Goal: Information Seeking & Learning: Learn about a topic

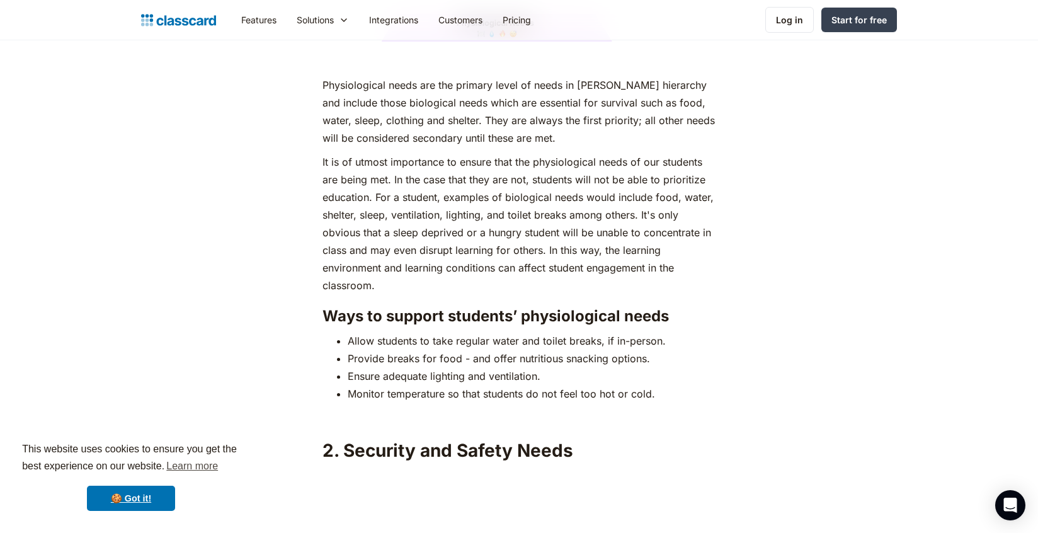
scroll to position [1805, 0]
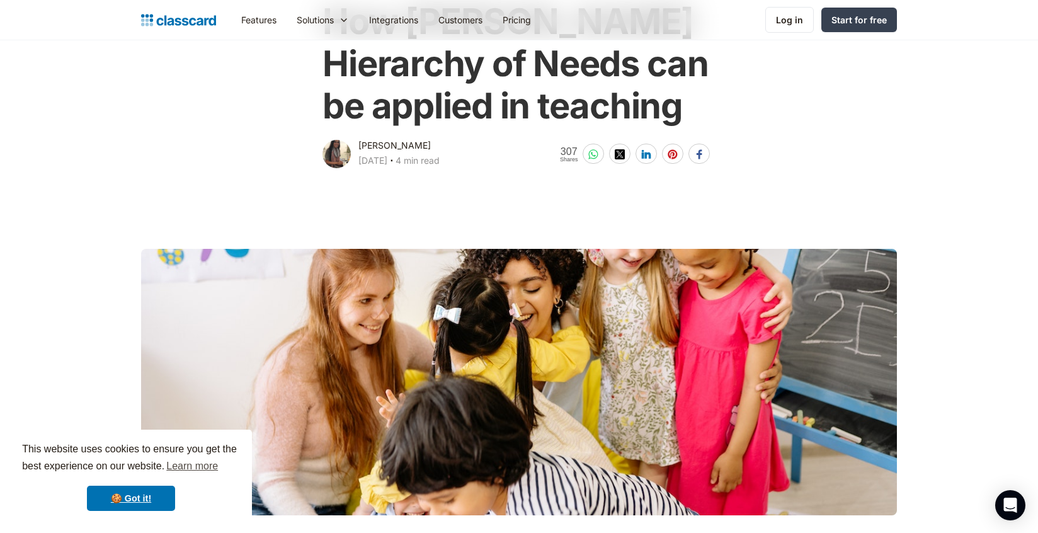
scroll to position [113, 0]
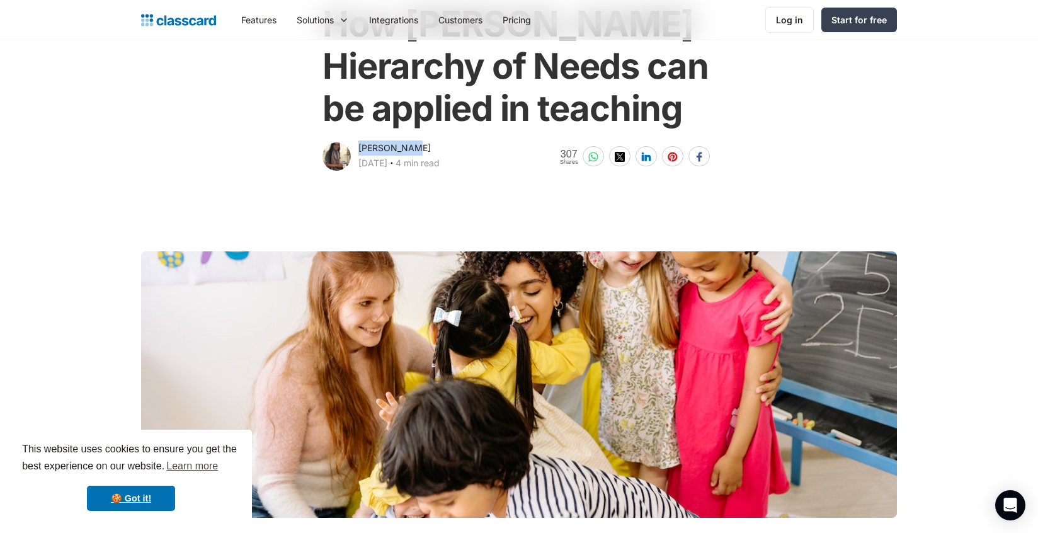
drag, startPoint x: 360, startPoint y: 150, endPoint x: 435, endPoint y: 142, distance: 75.3
click at [423, 145] on div "Dhwani Shah April 1, 2025 ‧ 4 min read" at bounding box center [398, 156] width 81 height 33
copy div "Dhwani Shah April 1, 2025 ‧"
click at [984, 134] on main "How Maslow's Hierarchy of Needs can be applied in teaching Dhwani Shah April 1,…" at bounding box center [519, 51] width 1038 height 246
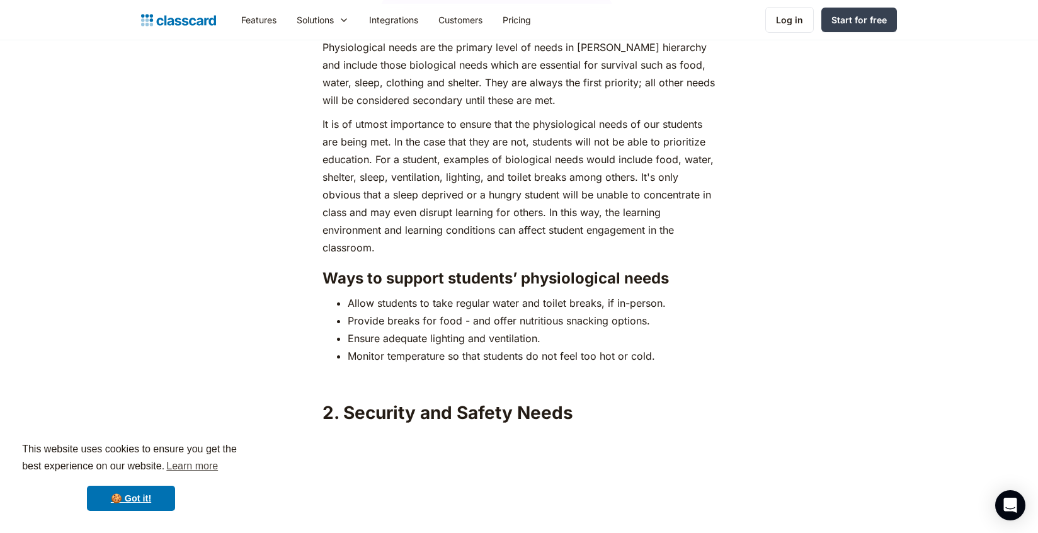
scroll to position [1868, 0]
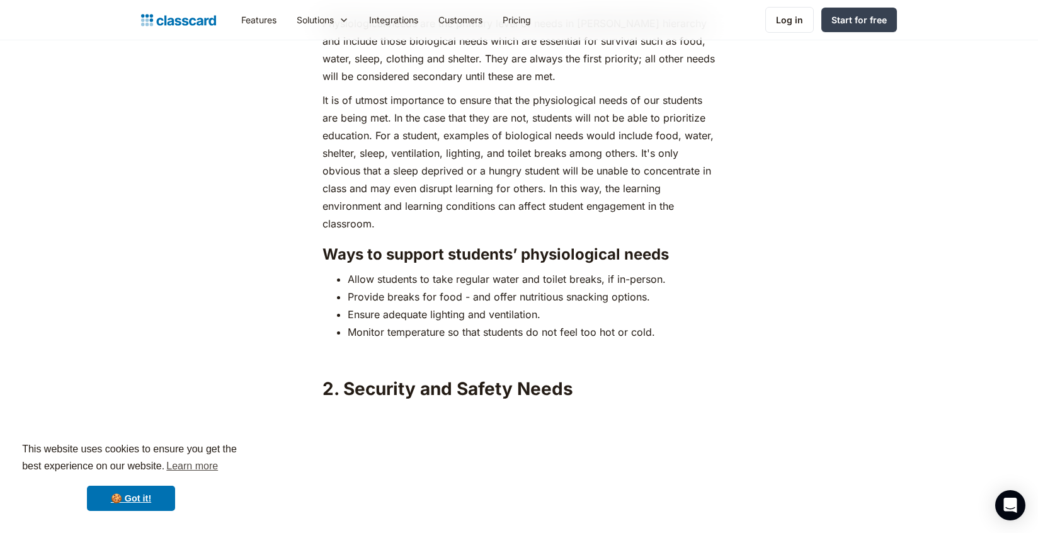
click at [593, 306] on li "Ensure adequate lighting and ventilation." at bounding box center [531, 315] width 367 height 18
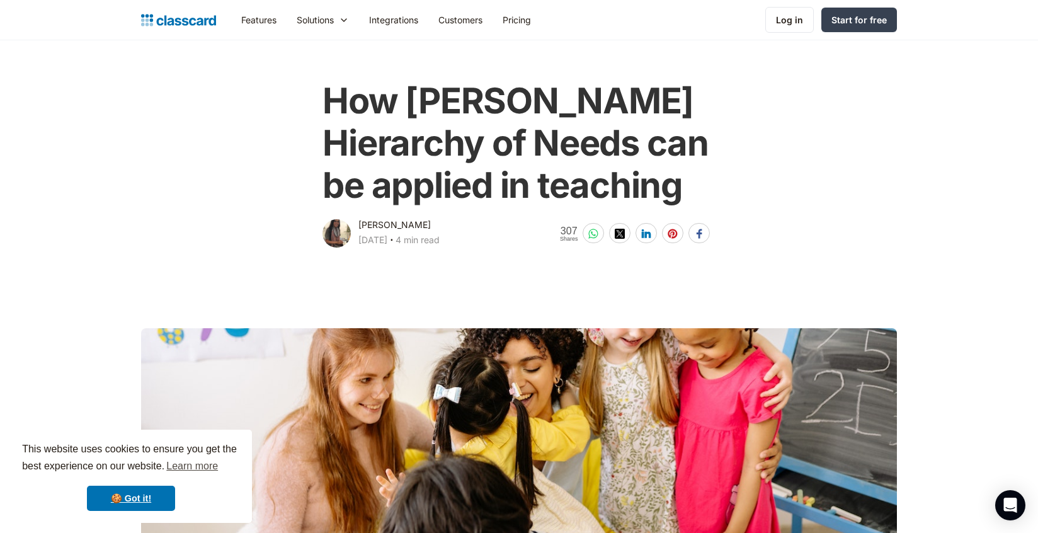
scroll to position [0, 0]
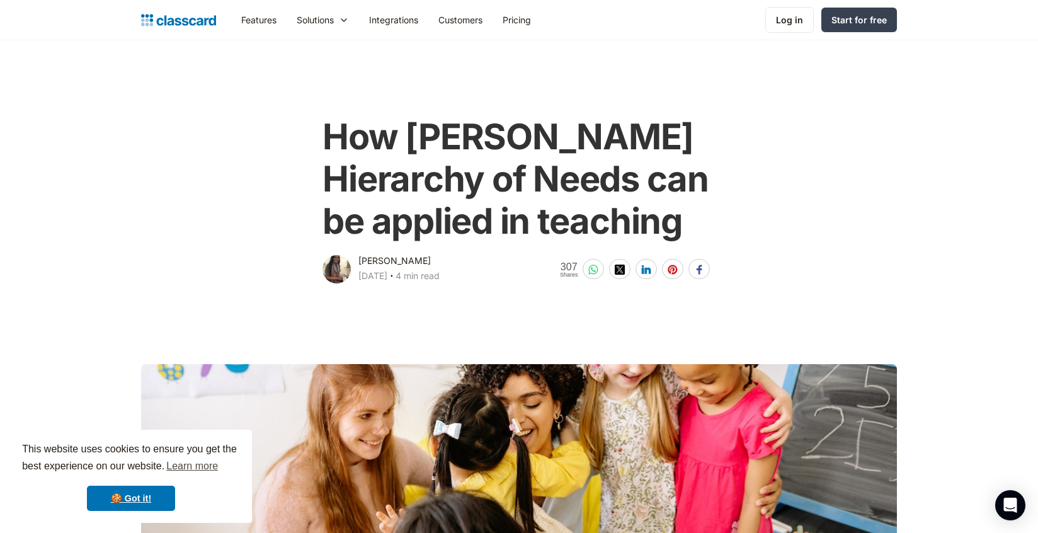
click at [465, 174] on h1 "How [PERSON_NAME] Hierarchy of Needs can be applied in teaching" at bounding box center [519, 179] width 392 height 127
click at [117, 494] on link "🍪 Got it!" at bounding box center [131, 498] width 88 height 25
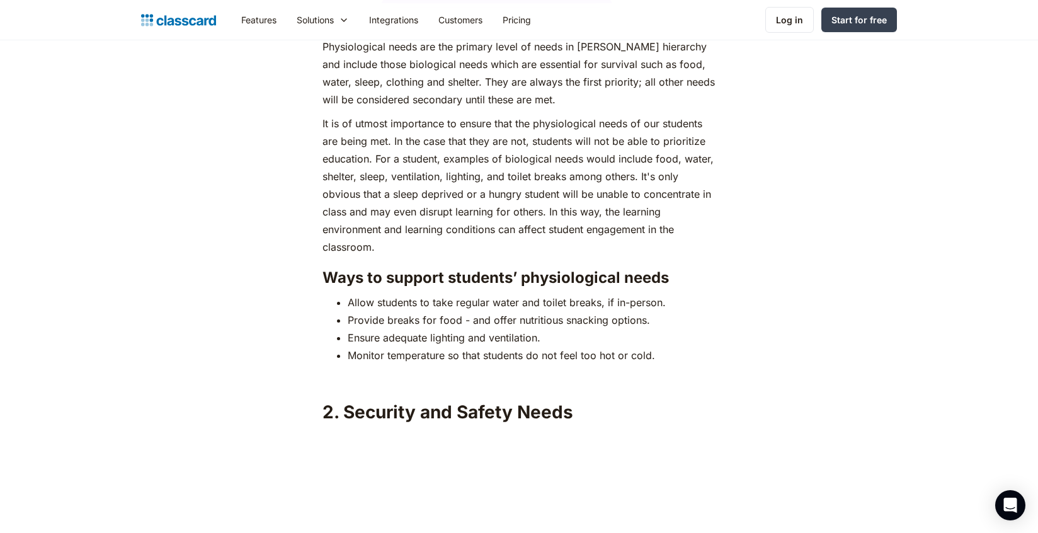
scroll to position [1847, 0]
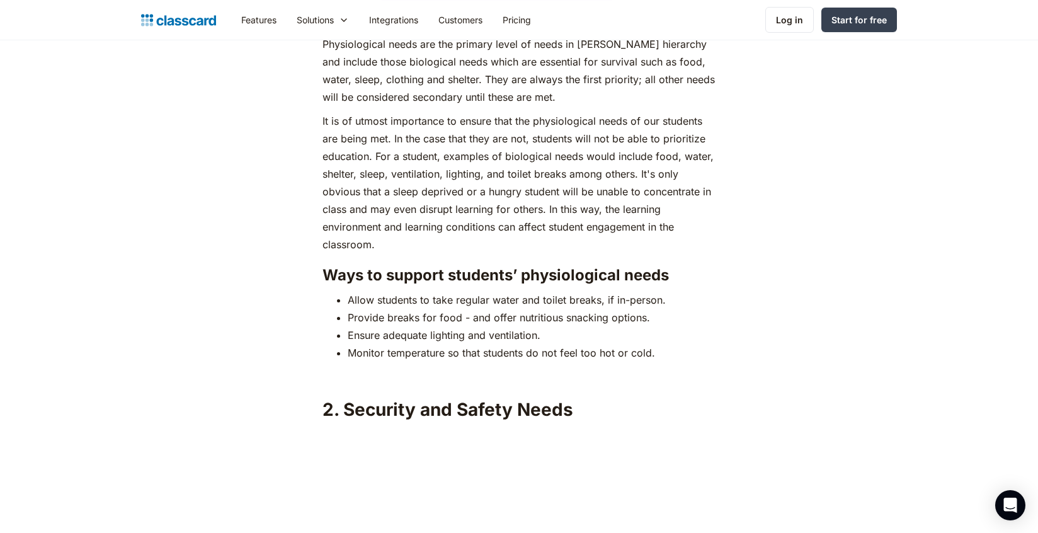
click at [390, 147] on p "It is of utmost importance to ensure that the physiological needs of our studen…" at bounding box center [519, 182] width 392 height 141
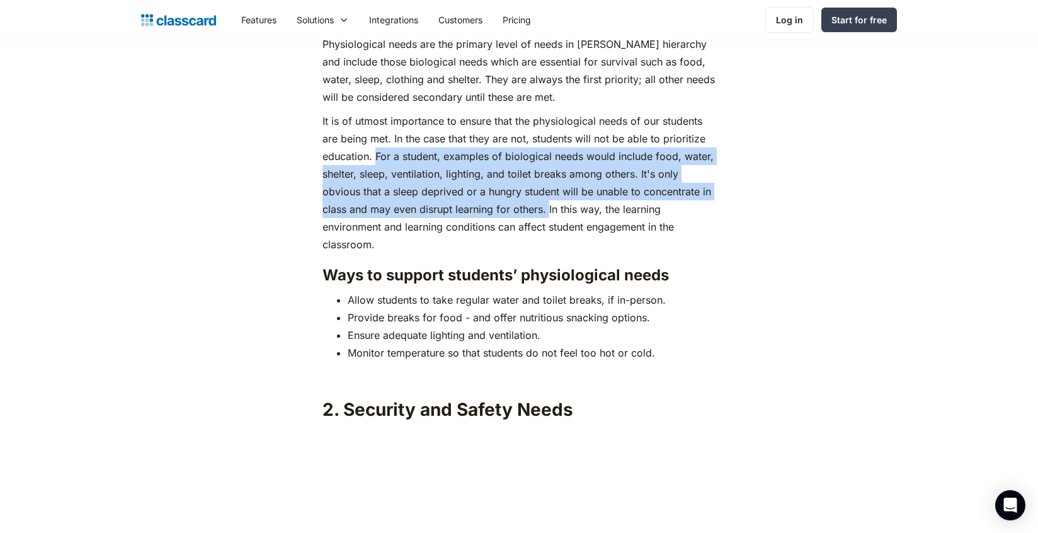
drag, startPoint x: 378, startPoint y: 133, endPoint x: 549, endPoint y: 189, distance: 179.7
click at [549, 189] on p "It is of utmost importance to ensure that the physiological needs of our studen…" at bounding box center [519, 182] width 392 height 141
copy p "For a student, examples of biological needs would include food, water, shelter,…"
